Goal: Task Accomplishment & Management: Use online tool/utility

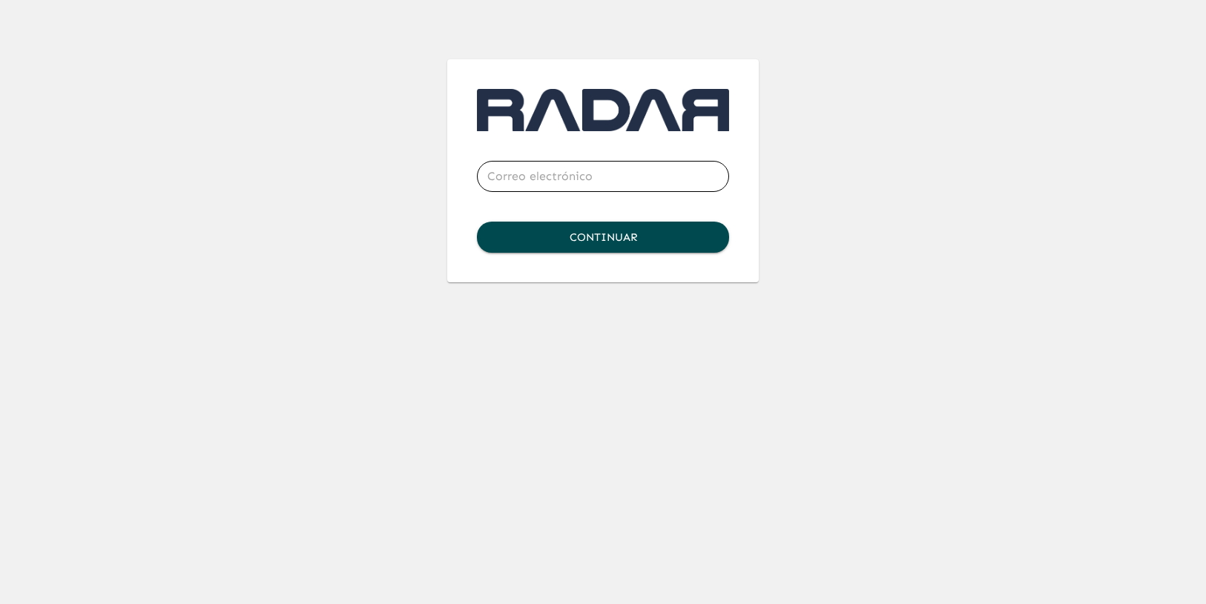
click at [547, 171] on input "email" at bounding box center [603, 177] width 252 height 42
type input "[PERSON_NAME][EMAIL_ADDRESS][DOMAIN_NAME]"
click button "Continuar" at bounding box center [603, 237] width 252 height 31
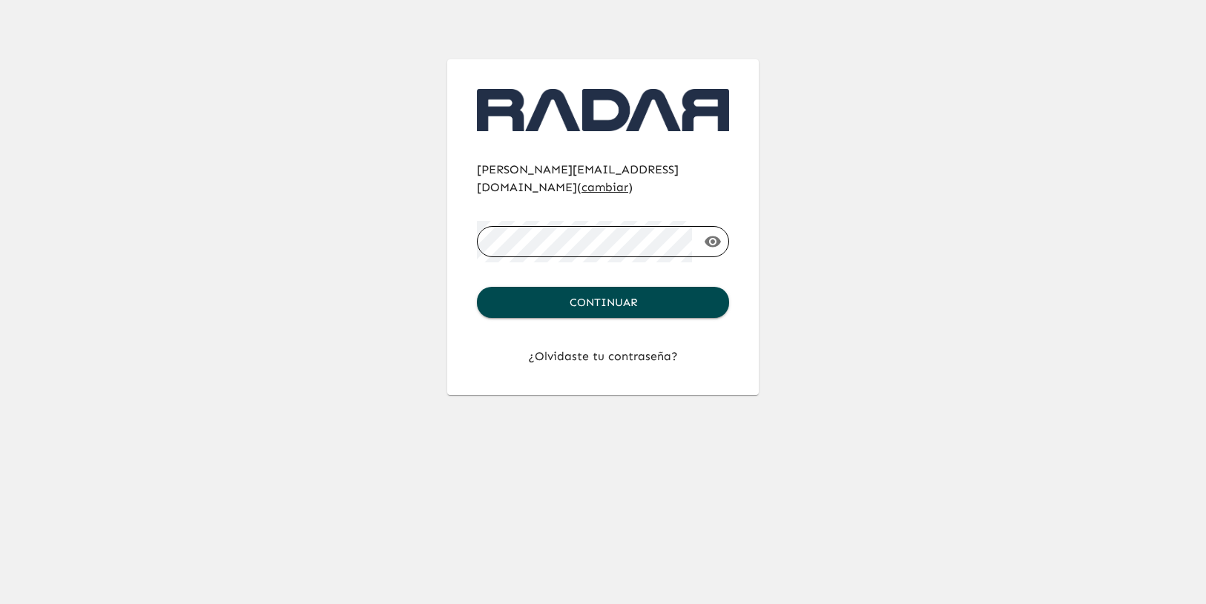
click at [477, 287] on button "Continuar" at bounding box center [603, 302] width 252 height 31
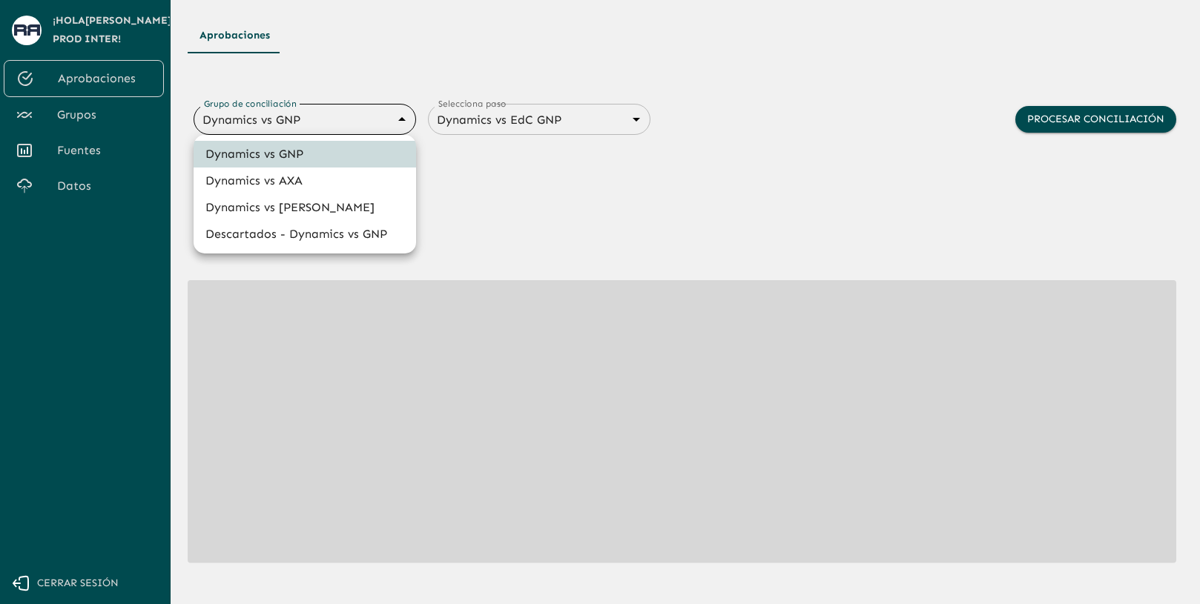
click at [363, 116] on body "Se están procesando los movimientos. Algunas acciones permanecerán deshabilitad…" at bounding box center [600, 302] width 1200 height 604
click at [324, 213] on li "Dynamics vs [PERSON_NAME]" at bounding box center [305, 207] width 222 height 27
type input "68a4fa31dcf0943ad4a1d1ca"
type input "68a77f54edf762ea3ce6cff6"
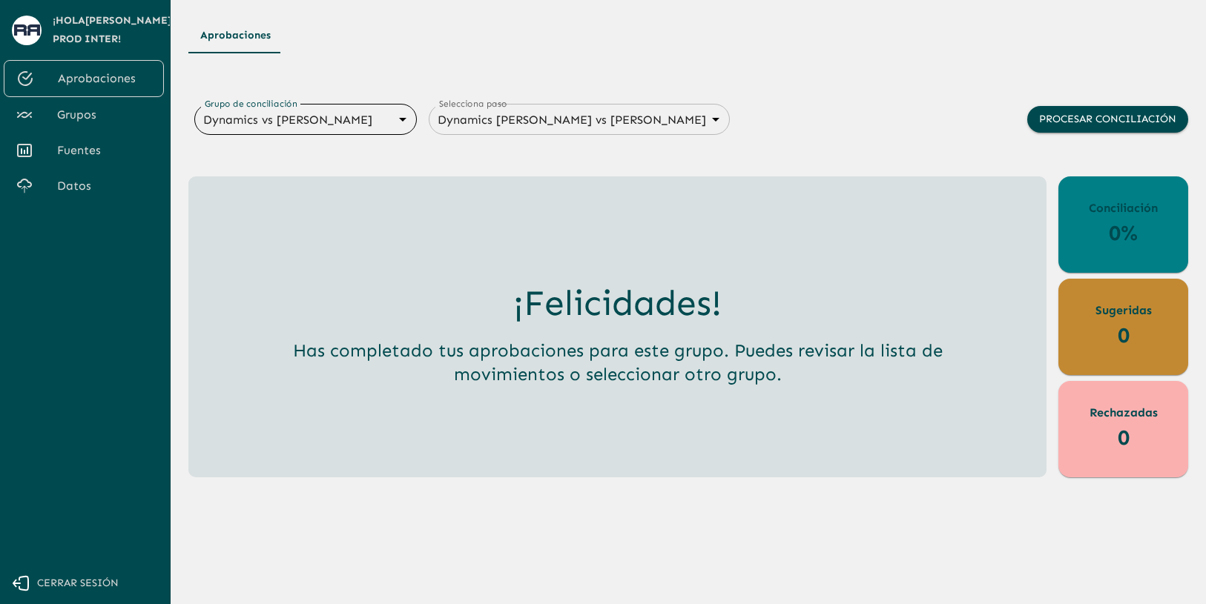
click at [128, 115] on span "Grupos" at bounding box center [104, 115] width 95 height 18
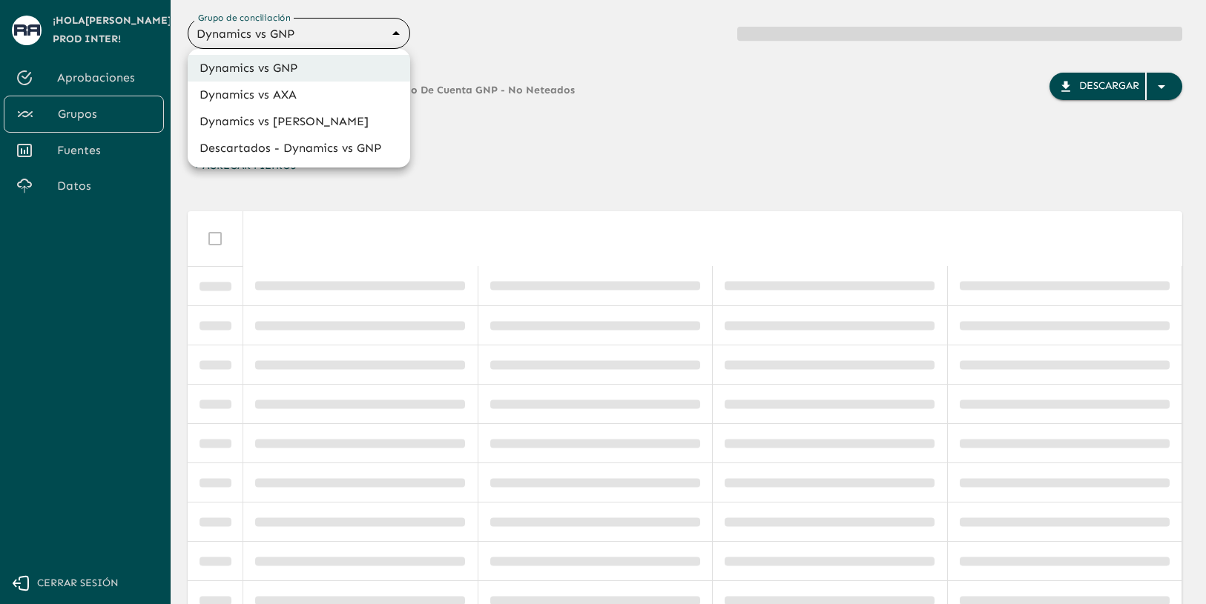
click at [368, 37] on body "Se están procesando los movimientos. Algunas acciones permanecerán deshabilitad…" at bounding box center [603, 302] width 1206 height 604
click at [347, 122] on li "Dynamics vs [PERSON_NAME]" at bounding box center [299, 121] width 222 height 27
type input "68a4fa31dcf0943ad4a1d1ca"
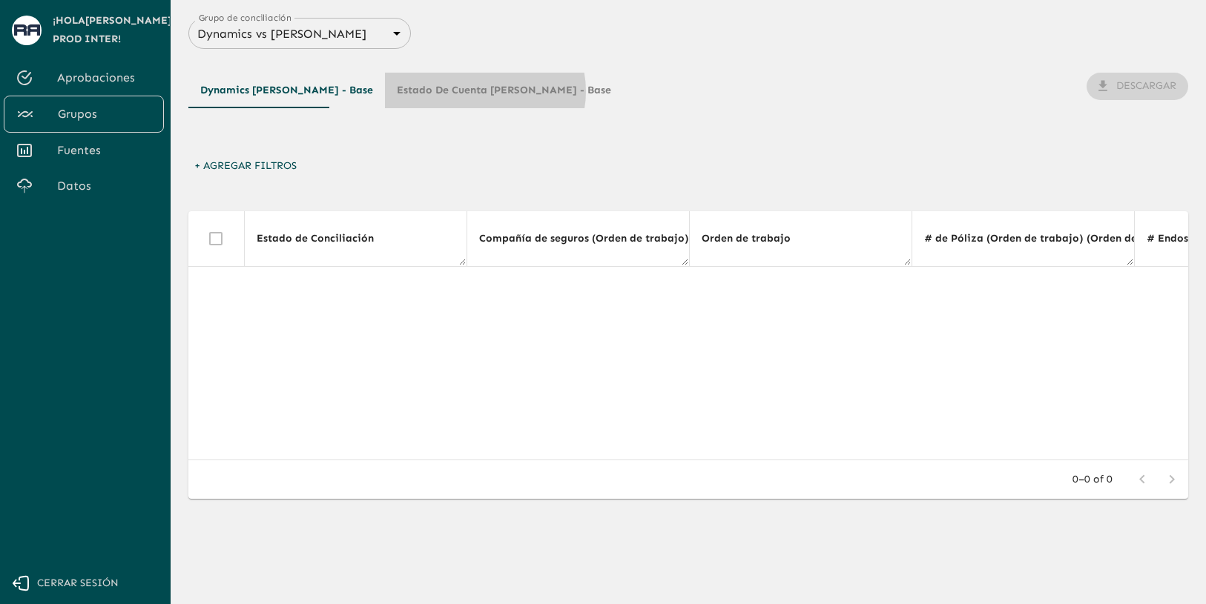
click at [429, 91] on button "Estado de Cuenta [PERSON_NAME] - Base" at bounding box center [504, 91] width 238 height 36
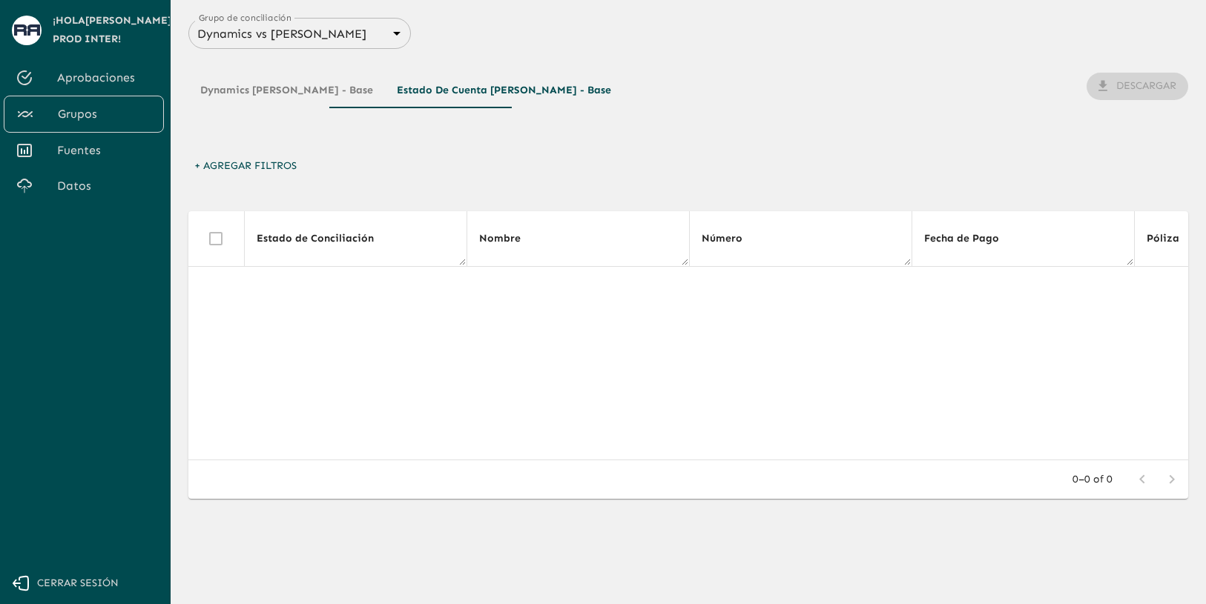
click at [102, 155] on span "Fuentes" at bounding box center [104, 151] width 95 height 18
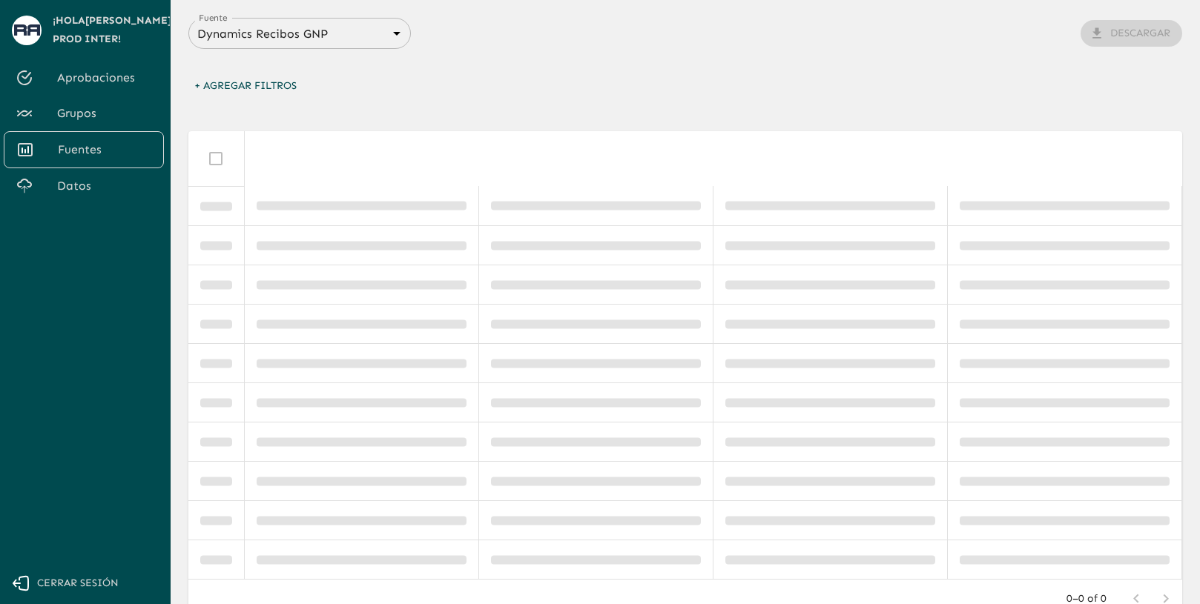
click at [318, 41] on body "Se están procesando los movimientos. Algunas acciones permanecerán deshabilitad…" at bounding box center [600, 302] width 1200 height 604
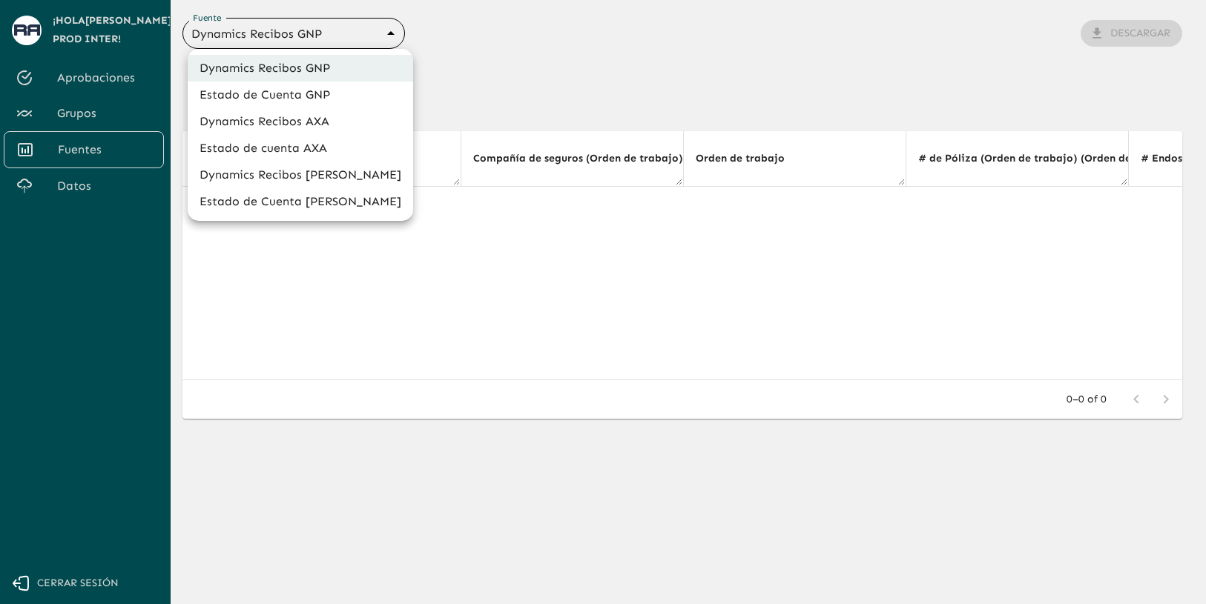
click at [495, 74] on div at bounding box center [603, 302] width 1206 height 604
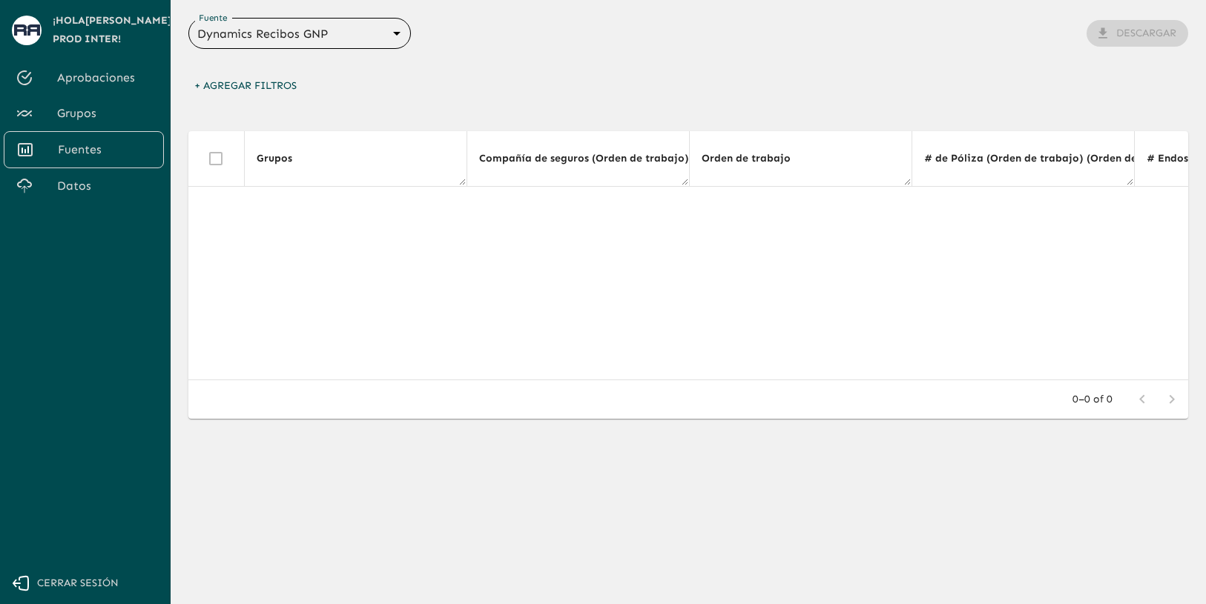
click at [119, 107] on span "Grupos" at bounding box center [104, 114] width 95 height 18
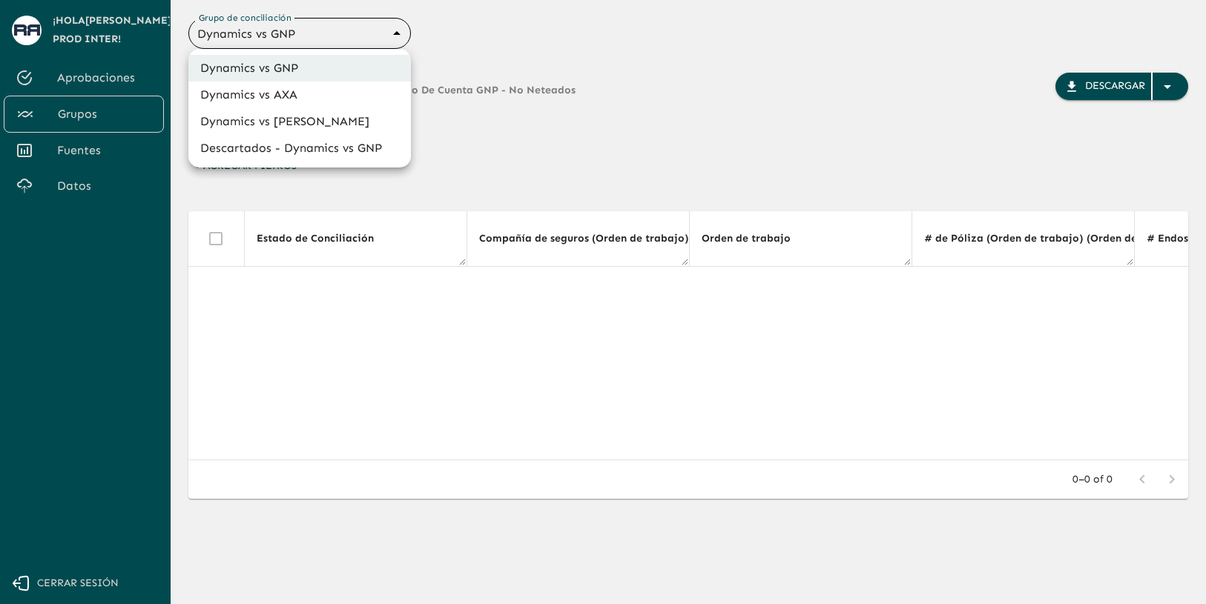
click at [319, 28] on body "Se están procesando los movimientos. Algunas acciones permanecerán deshabilitad…" at bounding box center [603, 302] width 1206 height 604
click at [510, 51] on div at bounding box center [603, 302] width 1206 height 604
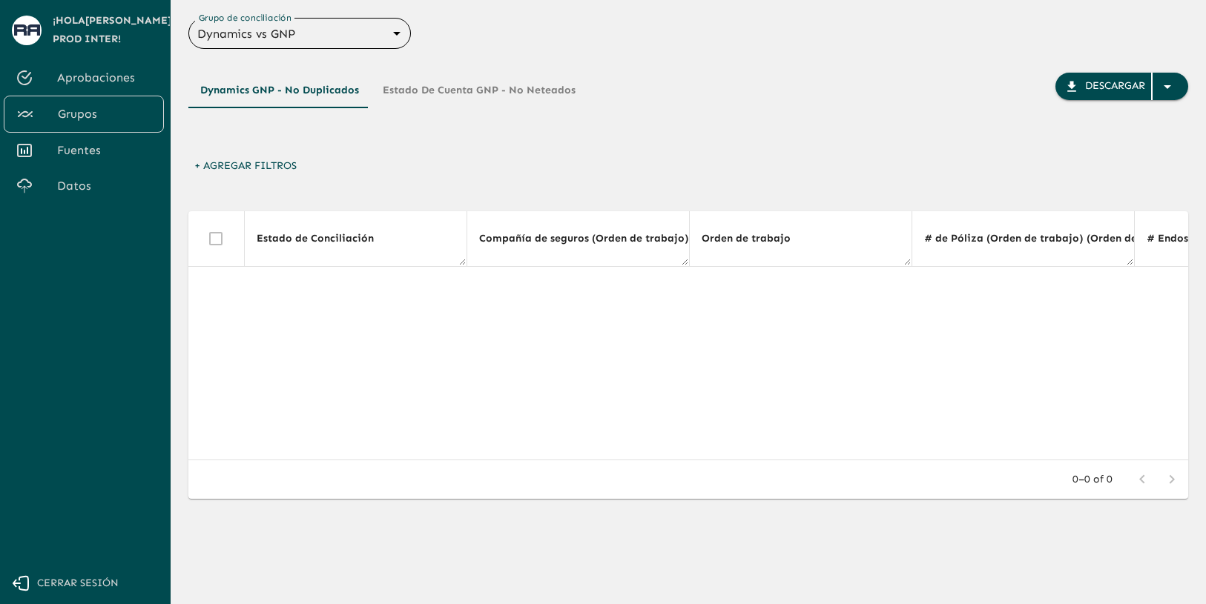
click at [111, 85] on span "Aprobaciones" at bounding box center [104, 78] width 95 height 18
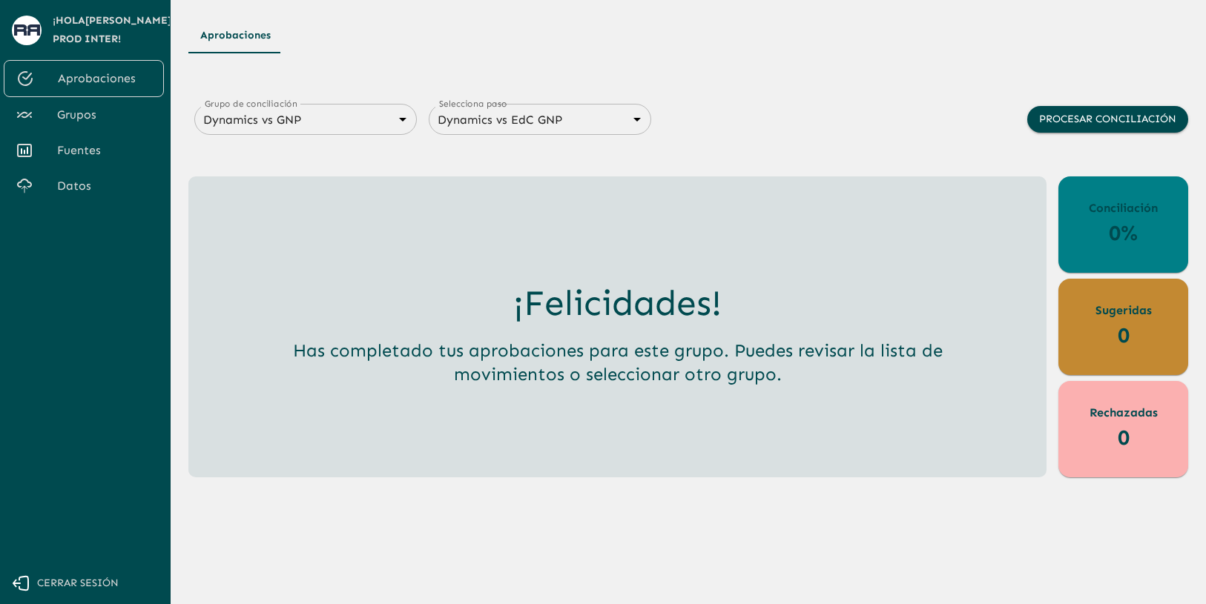
click at [300, 111] on body "Se están procesando los movimientos. Algunas acciones permanecerán deshabilitad…" at bounding box center [603, 302] width 1206 height 604
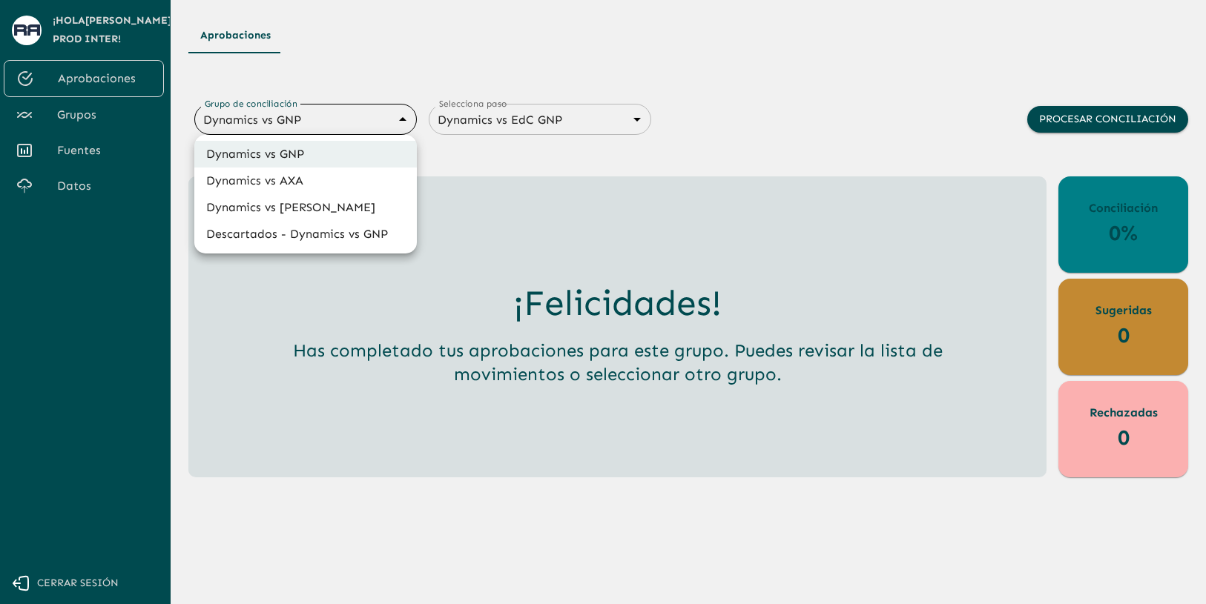
click at [551, 41] on div at bounding box center [603, 302] width 1206 height 604
